Goal: Navigation & Orientation: Find specific page/section

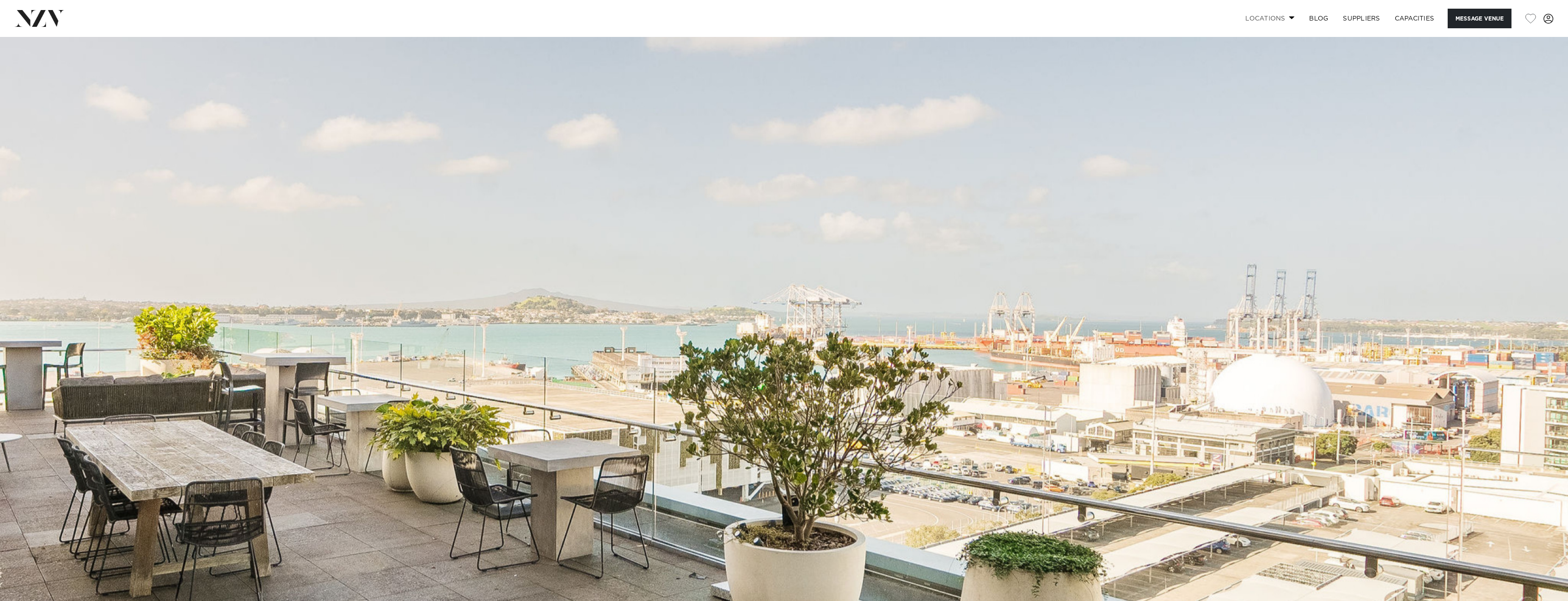
click at [1257, 18] on link "Locations" at bounding box center [1270, 18] width 64 height 19
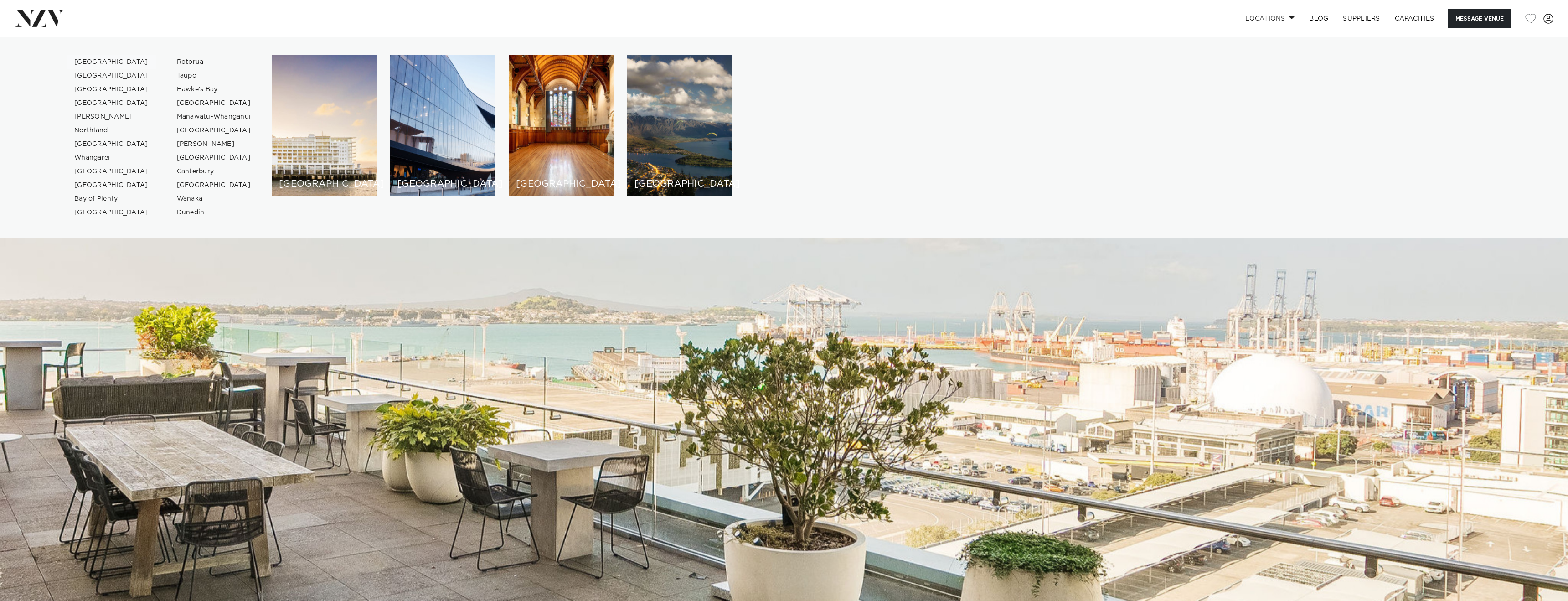
click at [94, 59] on link "[GEOGRAPHIC_DATA]" at bounding box center [112, 62] width 89 height 13
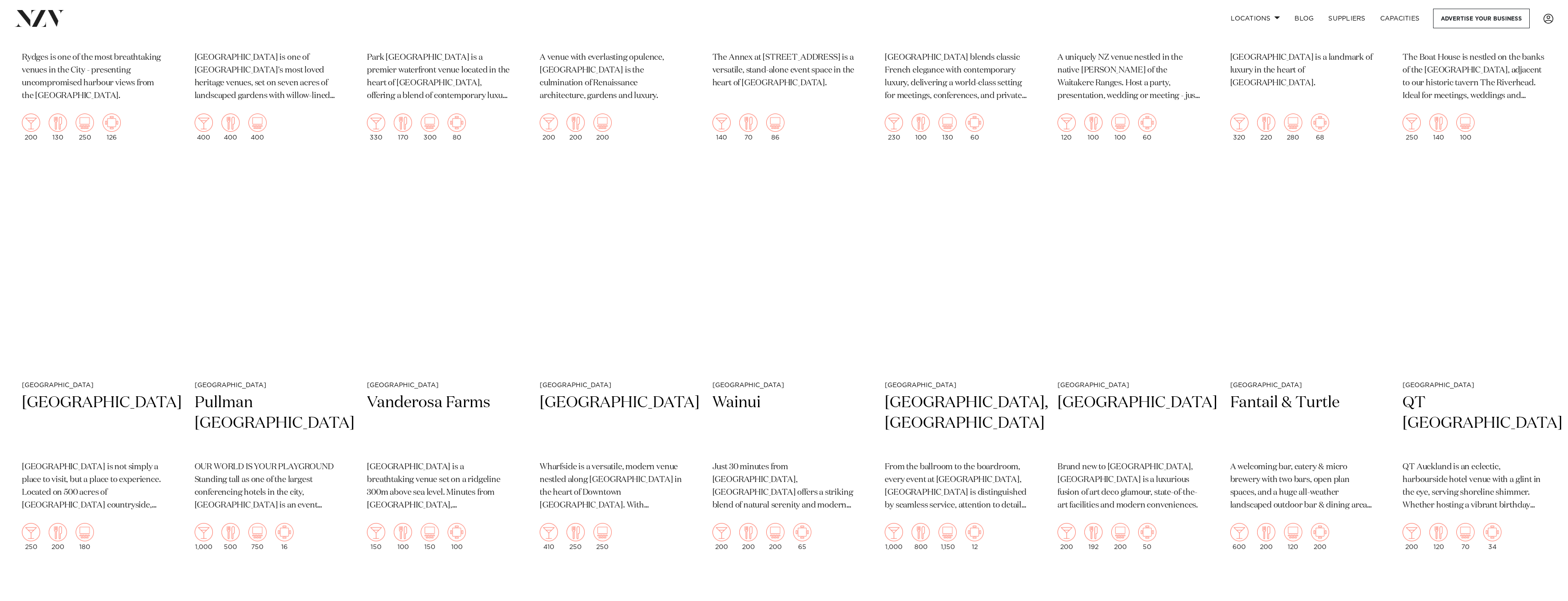
scroll to position [633, 0]
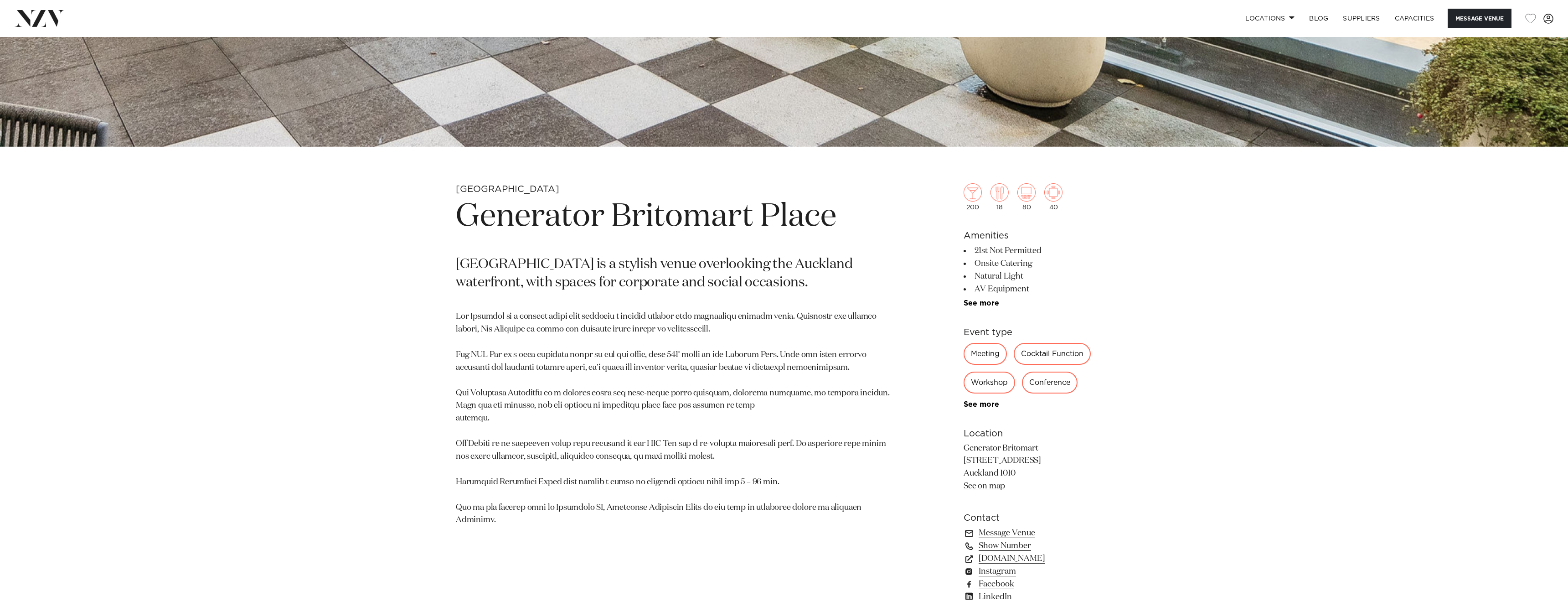
scroll to position [625, 0]
click at [979, 488] on link "See on map" at bounding box center [984, 487] width 41 height 8
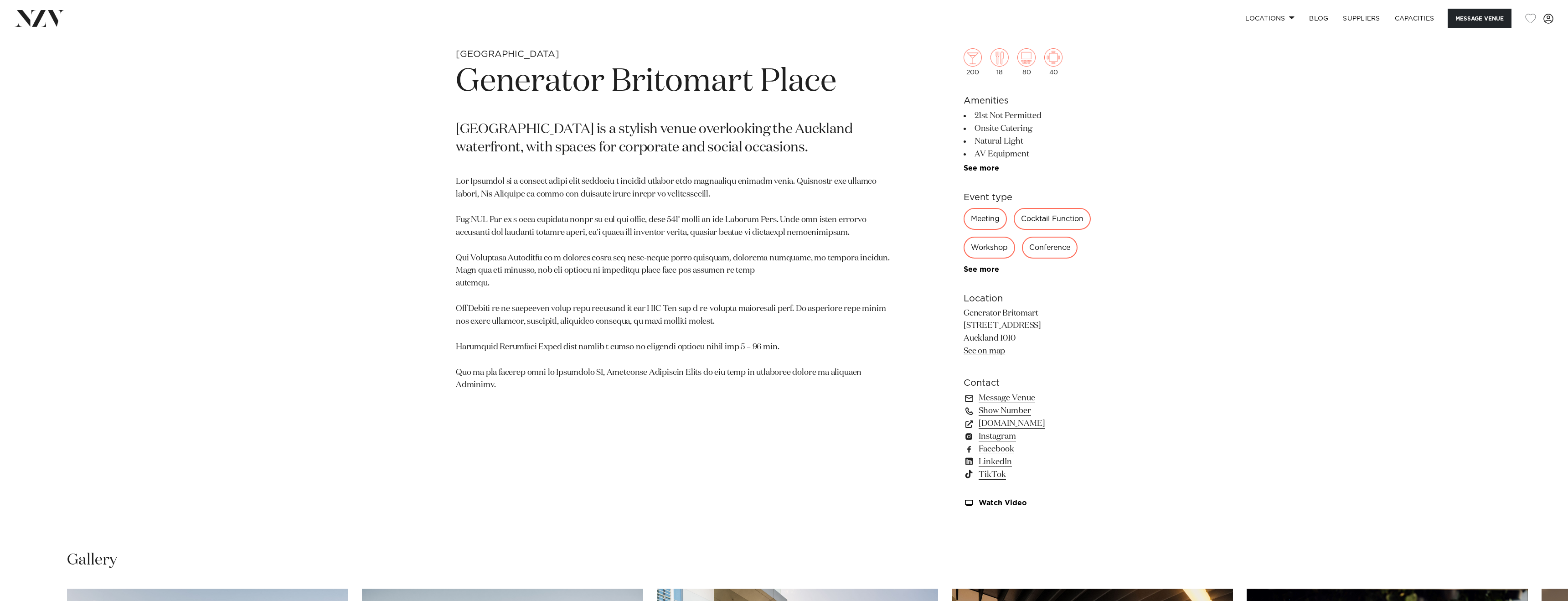
scroll to position [762, 0]
drag, startPoint x: 962, startPoint y: 326, endPoint x: 1037, endPoint y: 328, distance: 75.0
click at [1037, 328] on div "Auckland Generator Britomart Place Generator Britomart Place is a stylish venue…" at bounding box center [784, 291] width 776 height 488
